Goal: Task Accomplishment & Management: Use online tool/utility

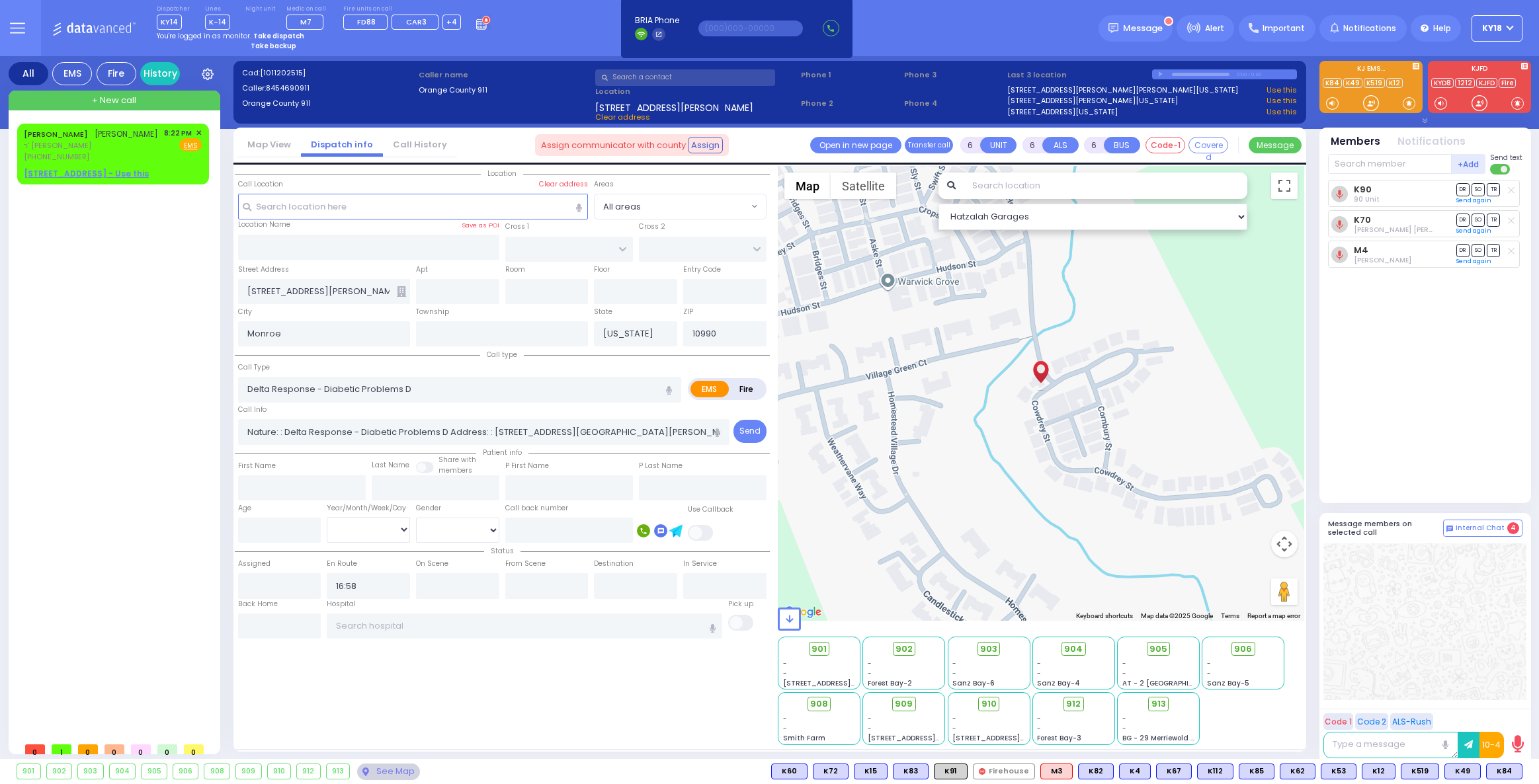
select select
click at [277, 34] on strong "Take dispatch" at bounding box center [279, 36] width 51 height 10
select select "4"
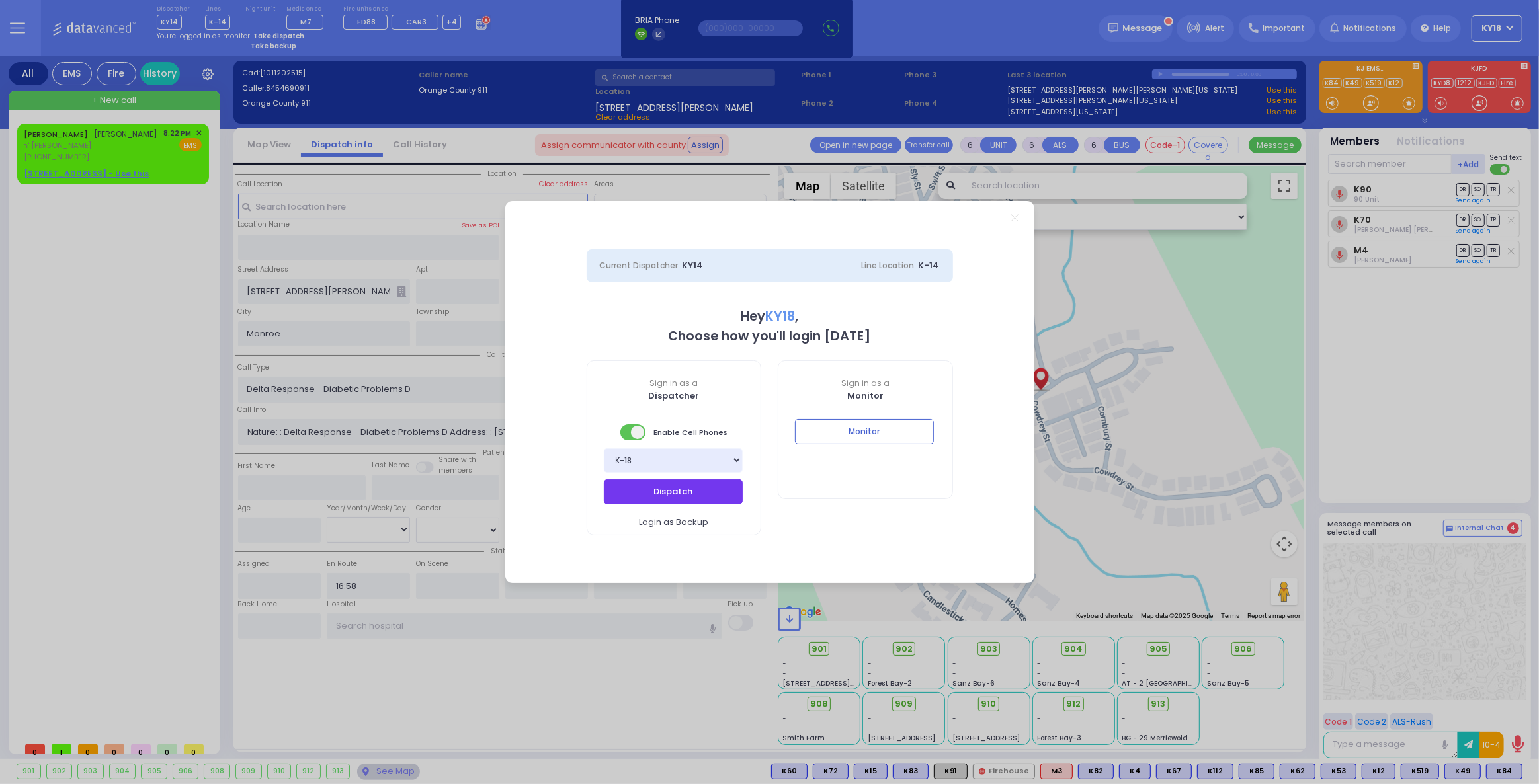
click at [645, 495] on button "Dispatch" at bounding box center [673, 492] width 139 height 25
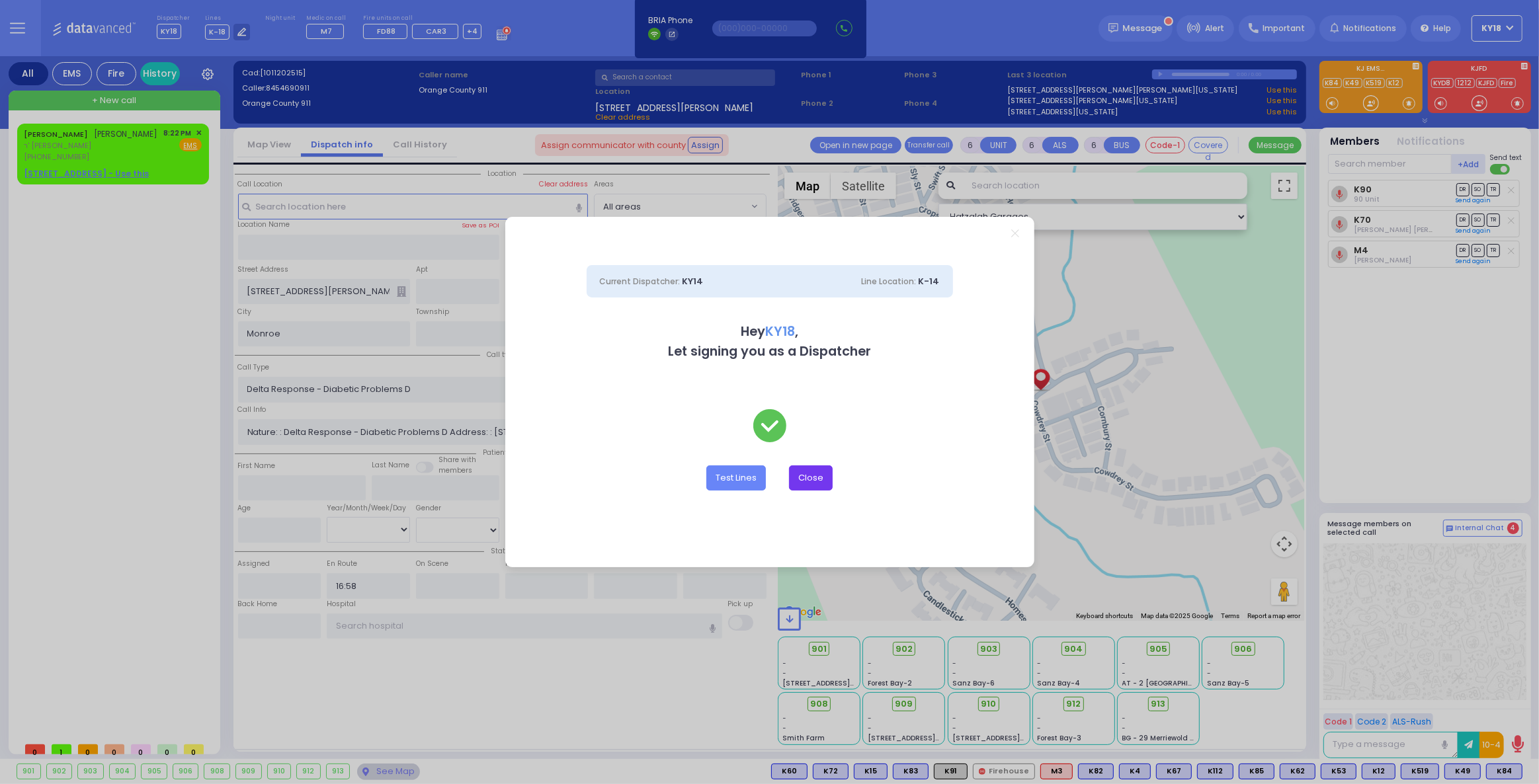
click at [794, 478] on button "Close" at bounding box center [810, 478] width 43 height 25
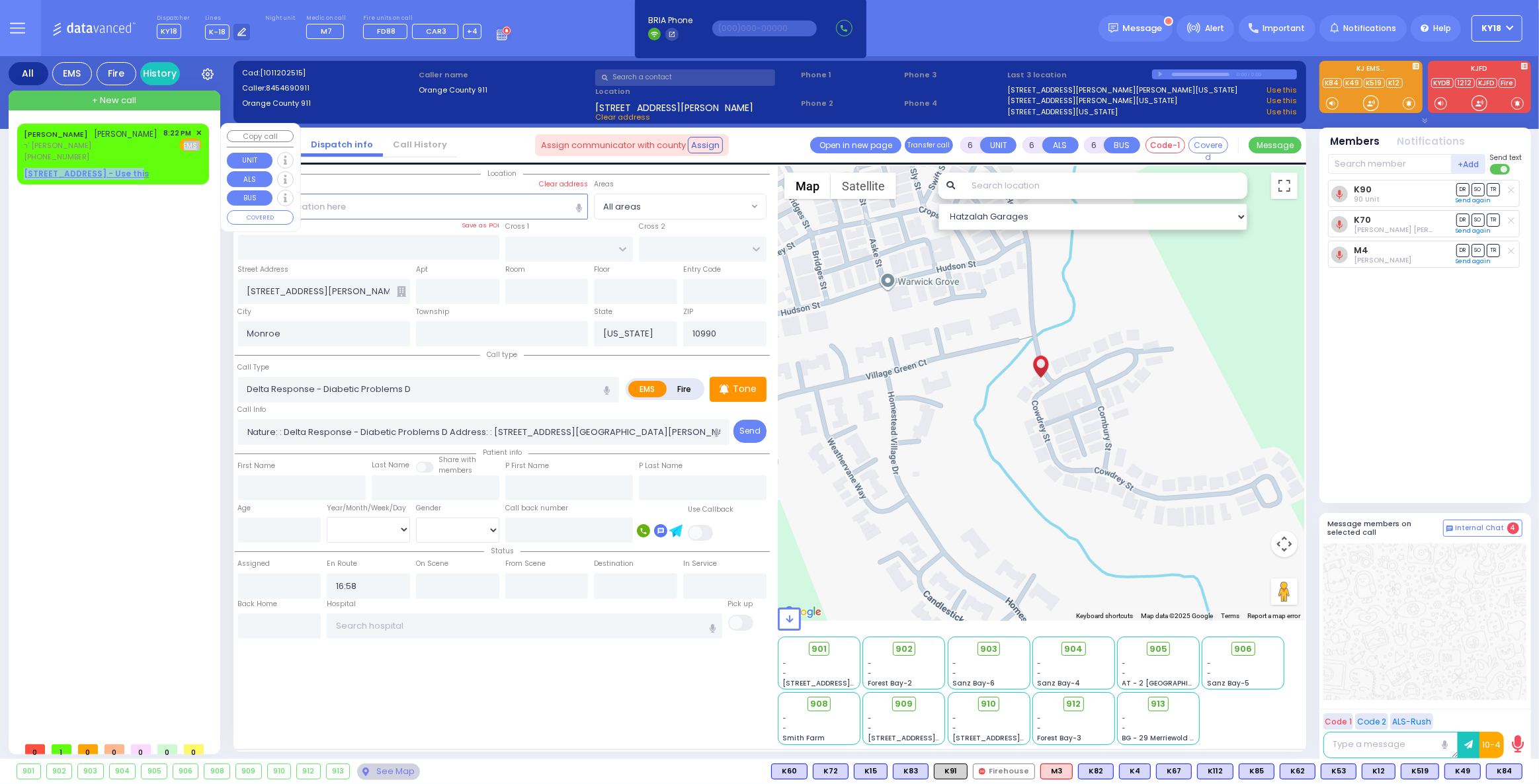
click at [151, 160] on div "[PERSON_NAME] ר' [PERSON_NAME] [PHONE_NUMBER] 8:22 PM ✕ Fire EMS" at bounding box center [113, 154] width 187 height 56
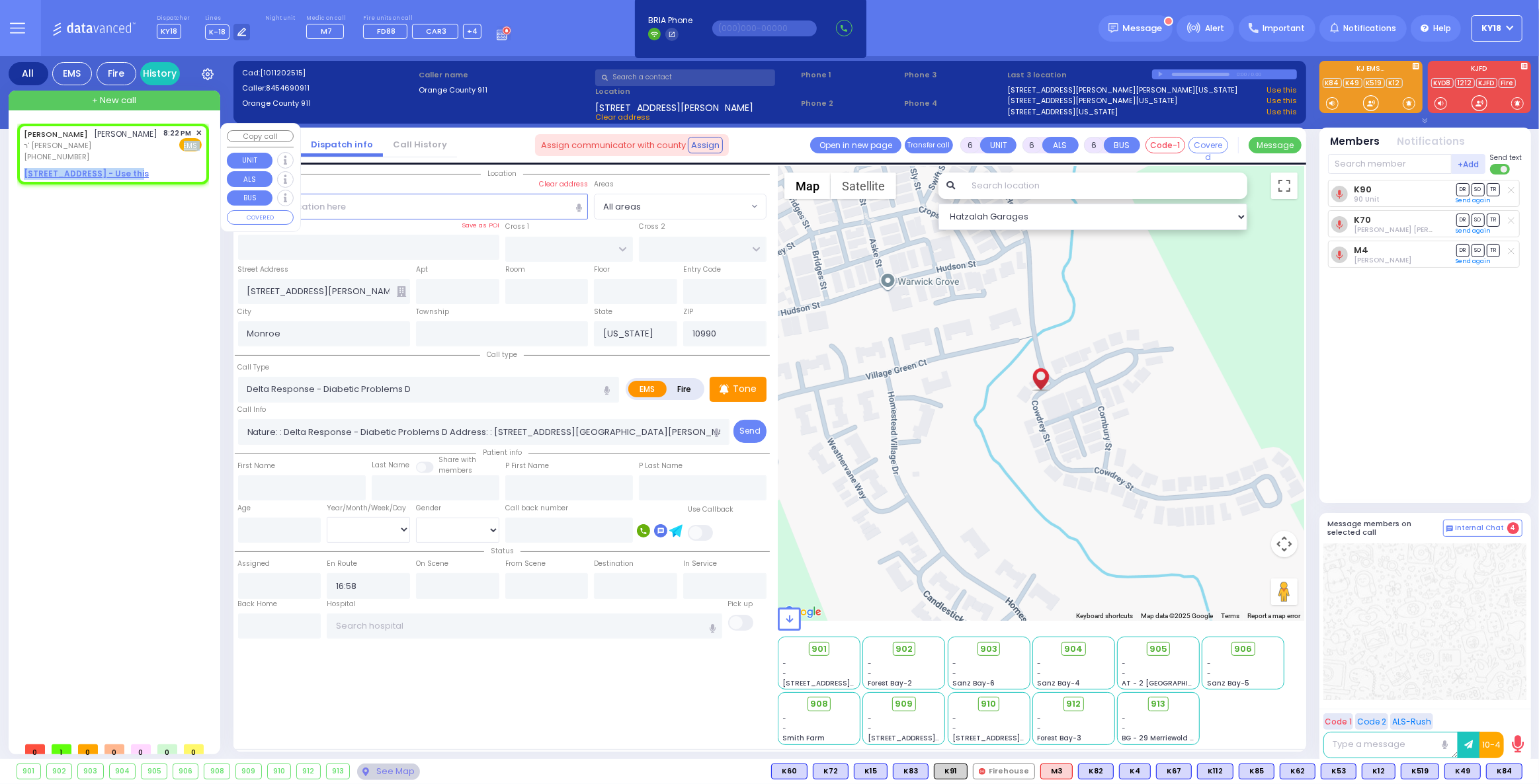
type input "2"
type input "1"
select select
radio input "true"
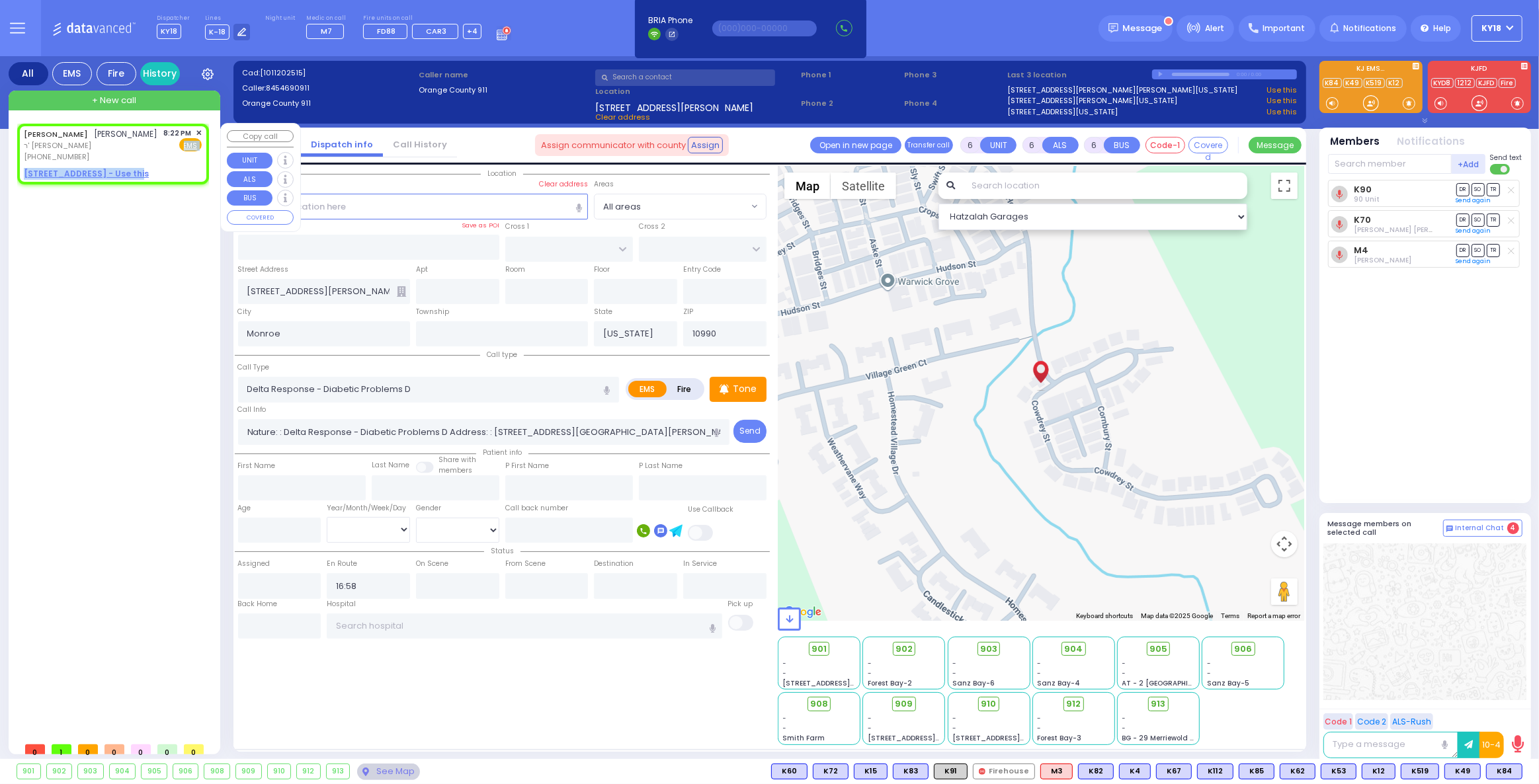
type input "[PERSON_NAME]"
select select
type input "20:22"
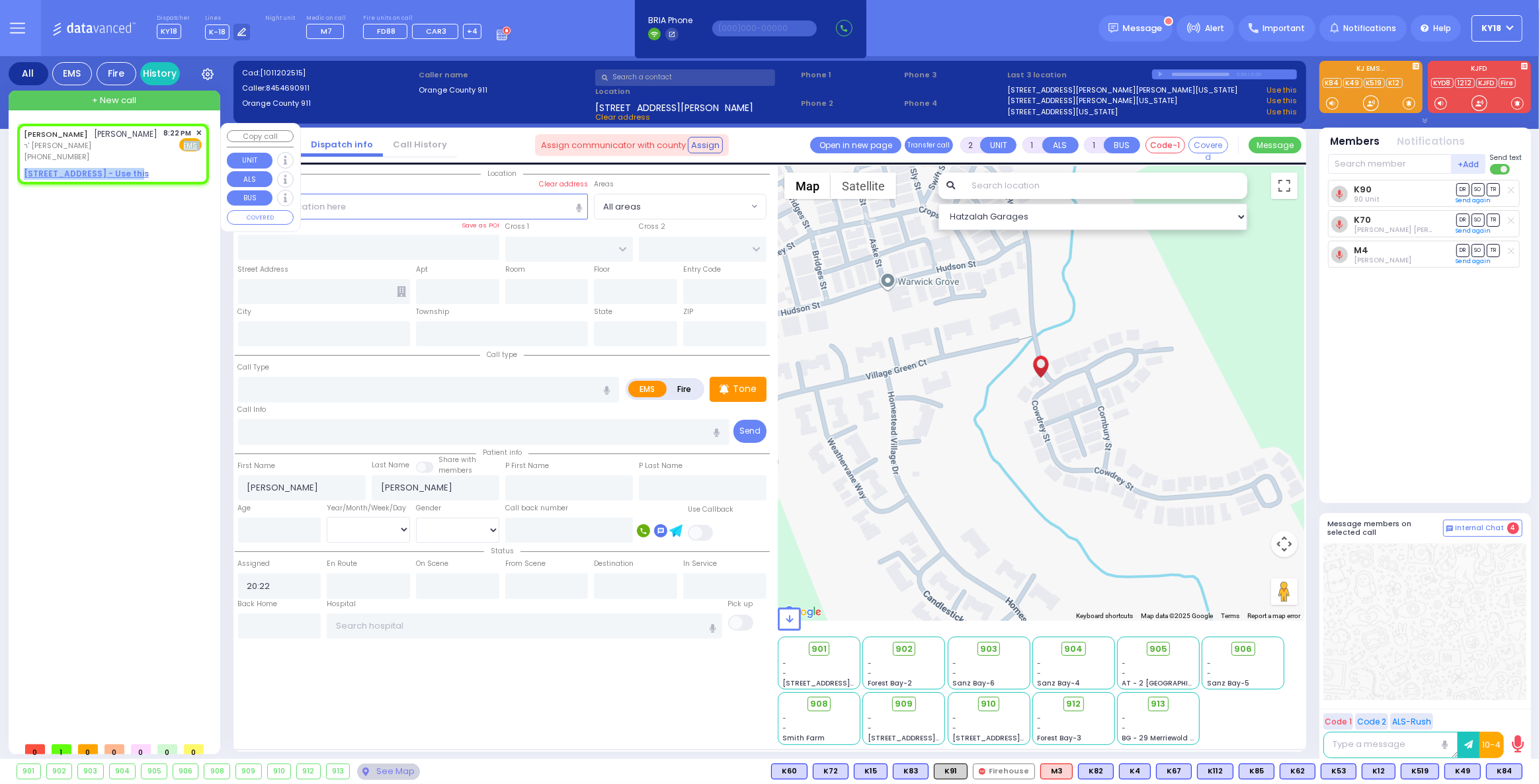
select select "Hatzalah Garages"
